Goal: Navigation & Orientation: Find specific page/section

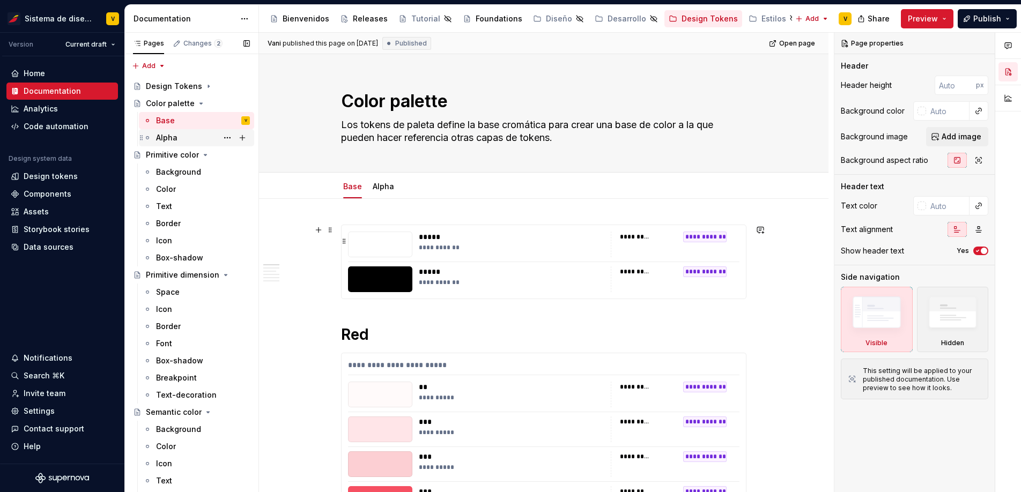
type textarea "*"
click at [50, 213] on div "Assets" at bounding box center [62, 211] width 103 height 11
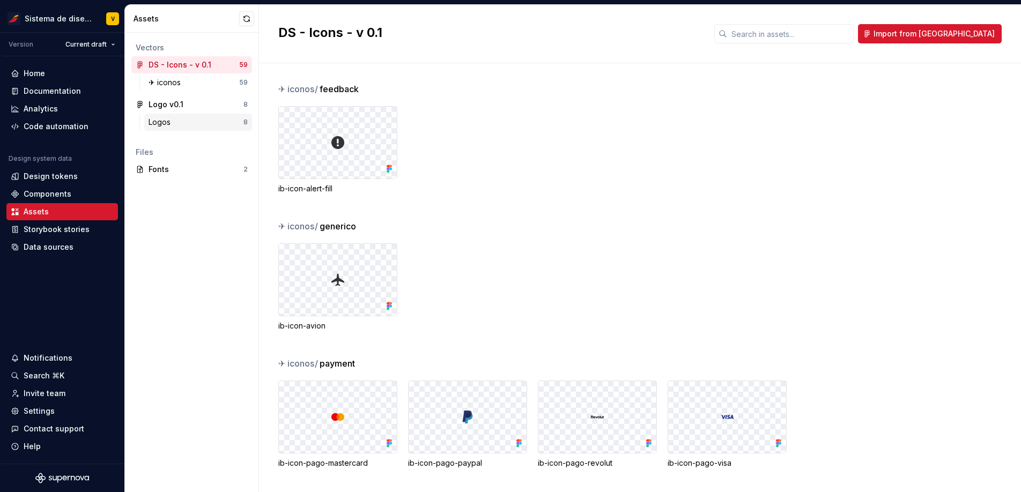
click at [197, 124] on div "Logos" at bounding box center [196, 122] width 95 height 11
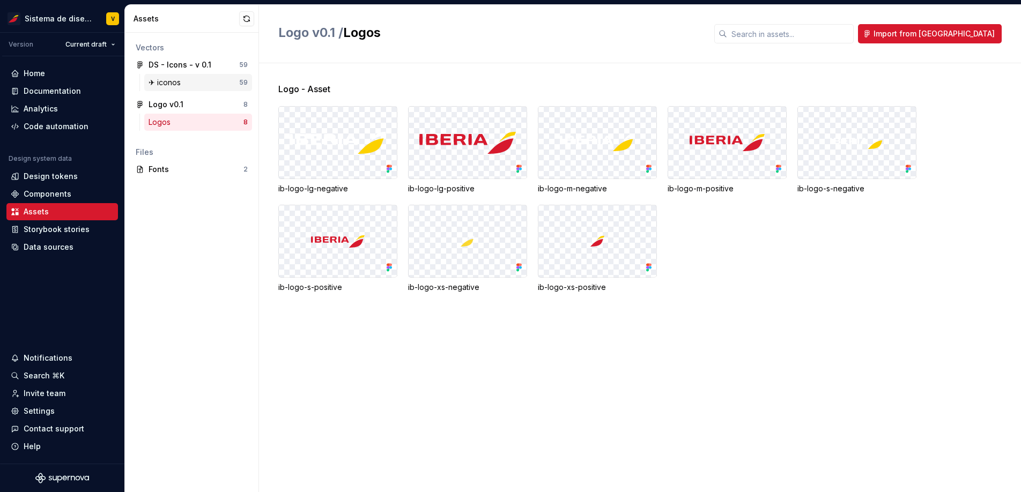
click at [204, 79] on div "✈︎ iconos" at bounding box center [194, 82] width 91 height 11
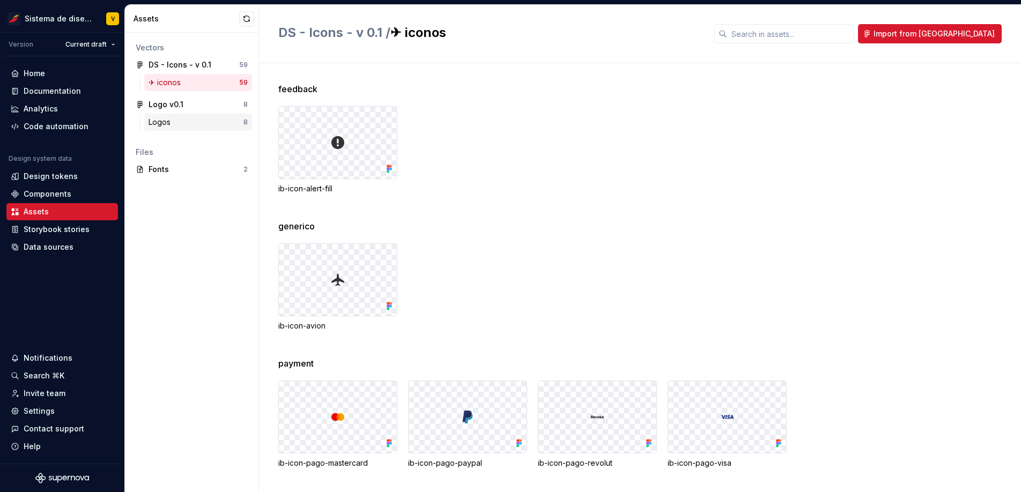
click at [197, 123] on div "Logos" at bounding box center [196, 122] width 95 height 11
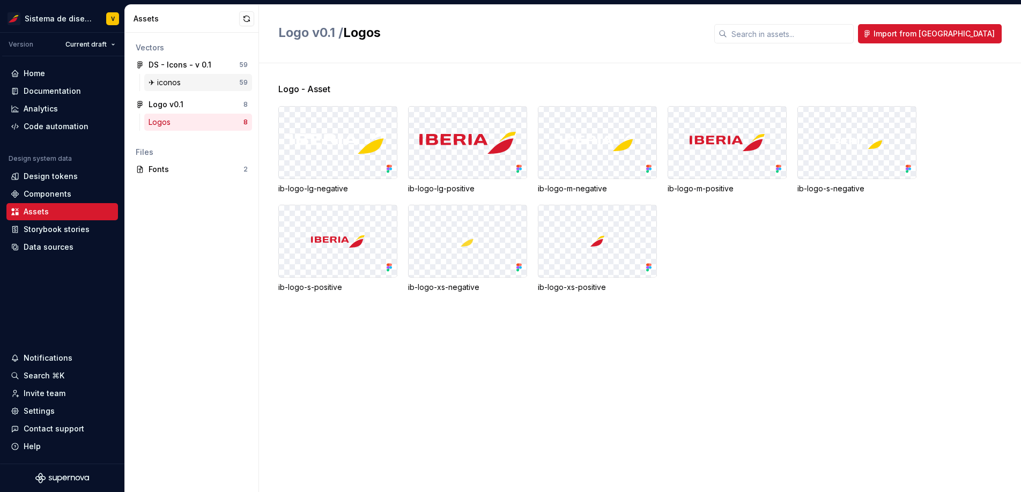
click at [198, 82] on div "✈︎ iconos" at bounding box center [194, 82] width 91 height 11
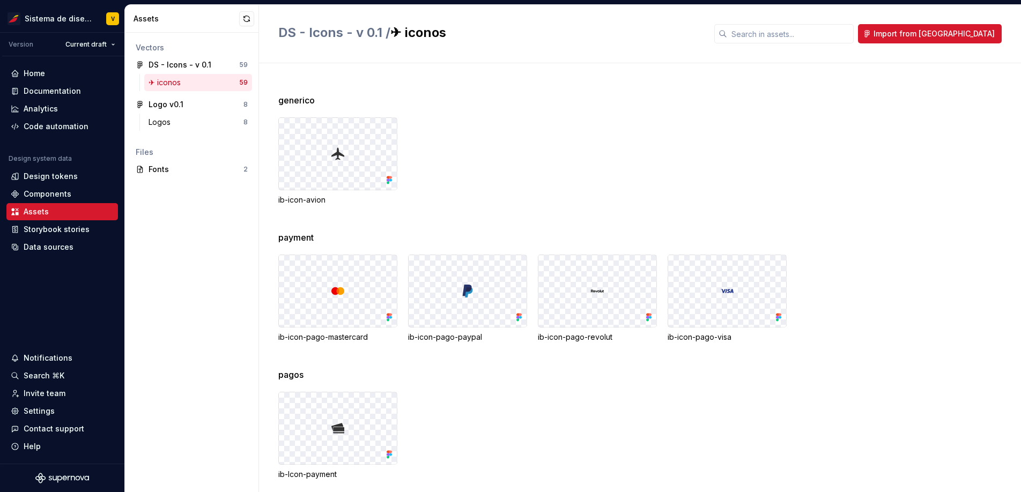
scroll to position [161, 0]
